Goal: Information Seeking & Learning: Learn about a topic

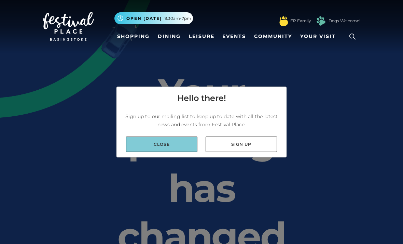
click at [174, 152] on link "Close" at bounding box center [161, 143] width 71 height 15
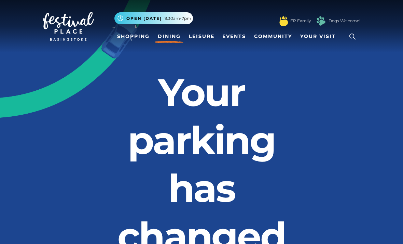
click at [164, 35] on link "Dining" at bounding box center [169, 36] width 28 height 13
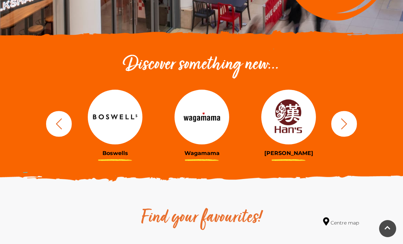
scroll to position [197, 0]
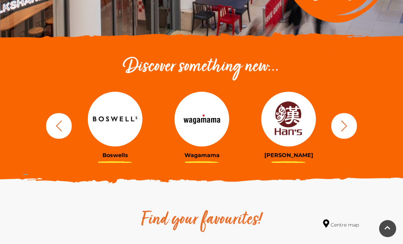
click at [350, 125] on icon "button" at bounding box center [344, 125] width 13 height 13
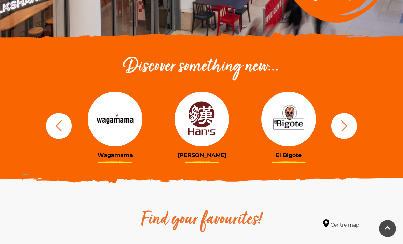
click at [350, 125] on button "button" at bounding box center [344, 126] width 26 height 26
click at [348, 125] on icon "button" at bounding box center [344, 125] width 13 height 13
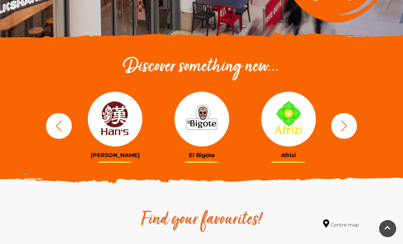
click at [346, 128] on icon "button" at bounding box center [344, 125] width 13 height 13
click at [344, 131] on icon "button" at bounding box center [344, 125] width 13 height 13
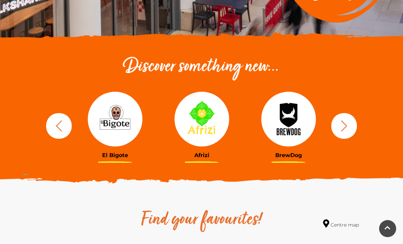
click at [344, 126] on icon "button" at bounding box center [344, 125] width 13 height 13
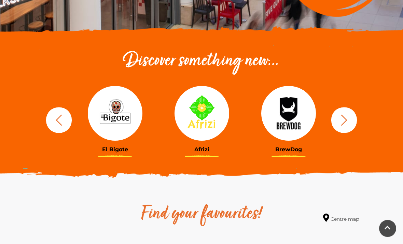
scroll to position [203, 0]
click at [351, 120] on button "button" at bounding box center [344, 120] width 26 height 26
click at [347, 123] on icon "button" at bounding box center [344, 119] width 13 height 13
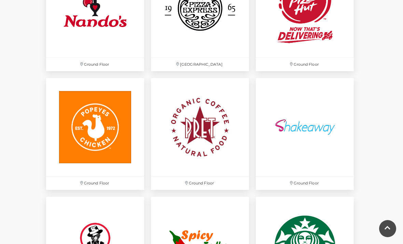
scroll to position [1691, 0]
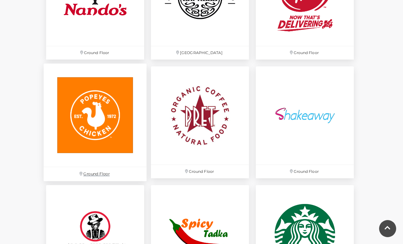
click at [99, 136] on img at bounding box center [95, 115] width 103 height 103
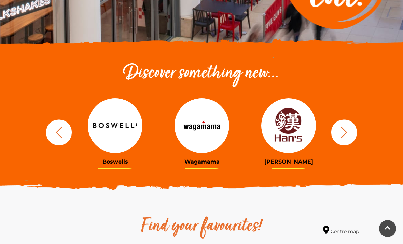
scroll to position [190, 0]
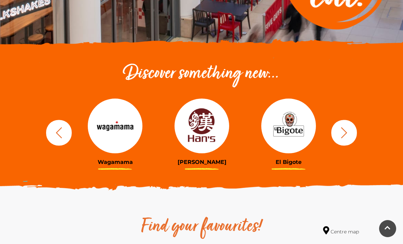
click at [350, 135] on button "button" at bounding box center [344, 133] width 26 height 26
click at [349, 134] on icon "button" at bounding box center [344, 132] width 13 height 13
click at [345, 141] on button "button" at bounding box center [344, 133] width 26 height 26
click at [347, 138] on icon "button" at bounding box center [344, 132] width 13 height 13
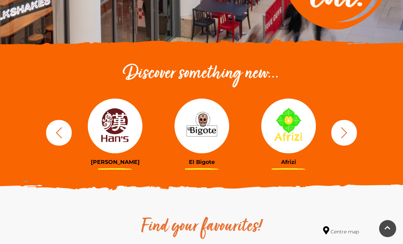
click at [347, 138] on icon "button" at bounding box center [344, 132] width 13 height 13
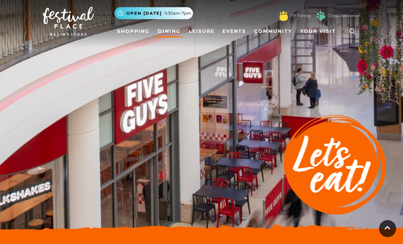
scroll to position [0, 0]
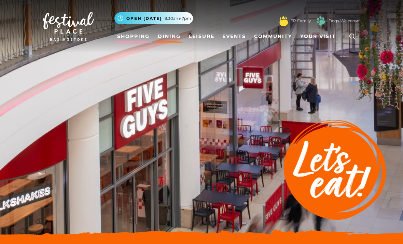
click at [139, 41] on link "Shopping" at bounding box center [133, 36] width 38 height 13
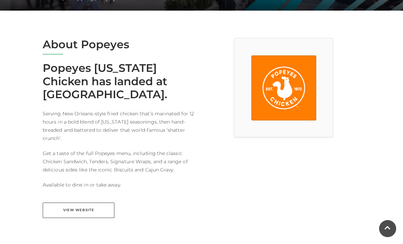
scroll to position [182, 0]
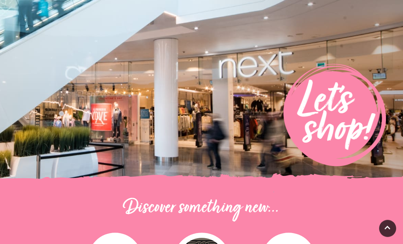
scroll to position [28, 0]
